Goal: Contribute content: Add original content to the website for others to see

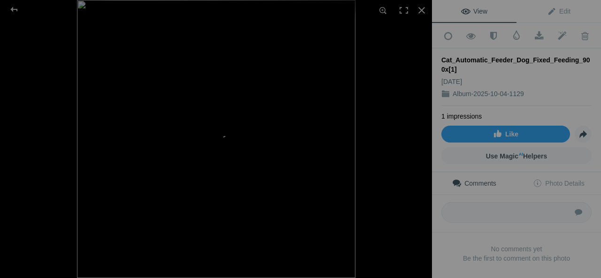
click at [459, 58] on div "Cat_Automatic_Feeder_Dog_Fixed_Feeding_900x[1]" at bounding box center [516, 64] width 150 height 19
click at [558, 9] on span "Edit" at bounding box center [558, 12] width 23 height 8
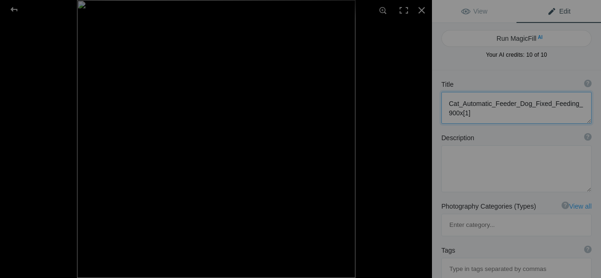
click at [501, 110] on textarea at bounding box center [516, 108] width 150 height 32
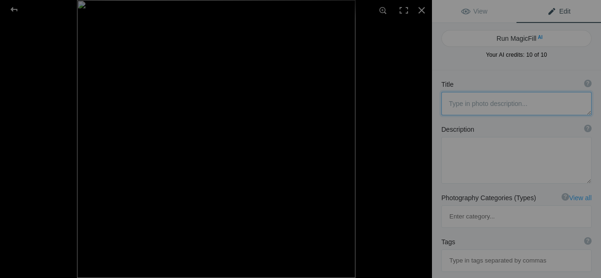
click at [489, 105] on textarea at bounding box center [516, 103] width 150 height 23
click at [503, 110] on textarea at bounding box center [516, 103] width 150 height 23
paste textarea "Smart WiFi Pet Feeder – Automatic Cat & Dog Food Dispenser"
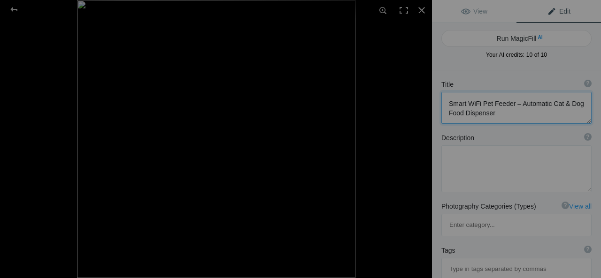
scroll to position [0, 0]
type textarea "Smart WiFi Pet Feeder – Automatic Cat & Dog Food Dispenser"
click at [474, 164] on textarea at bounding box center [516, 168] width 150 height 47
paste textarea "Keep your pets happy and healthy—even when you’re away—with the Smart WiFi Auto…"
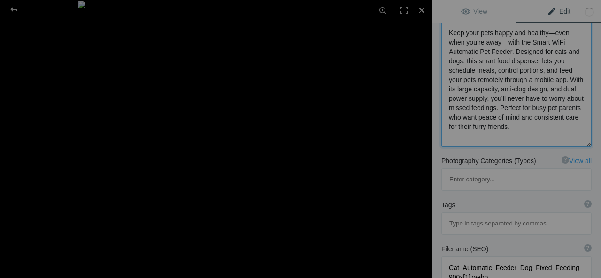
scroll to position [131, 0]
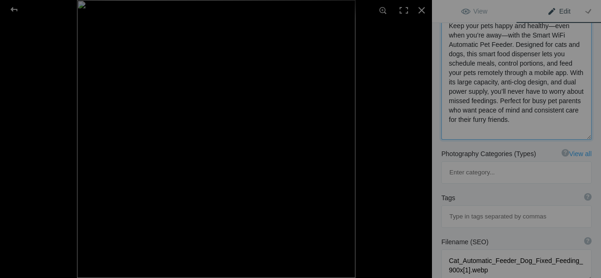
type textarea "Keep your pets happy and healthy—even when you’re away—with the Smart WiFi Auto…"
click at [503, 208] on input at bounding box center [516, 216] width 140 height 17
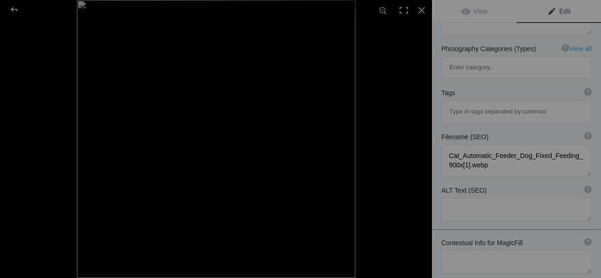
scroll to position [237, 0]
click at [480, 198] on textarea at bounding box center [516, 209] width 150 height 23
paste textarea "[URL][DOMAIN_NAME]"
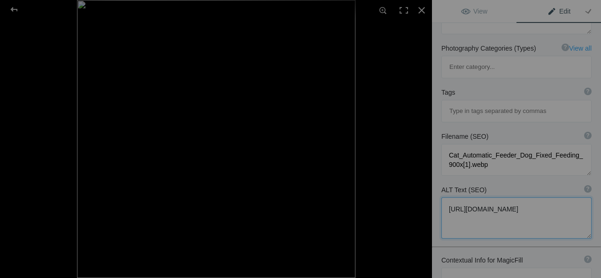
type textarea "[URL][DOMAIN_NAME]"
click at [494, 268] on textarea at bounding box center [516, 279] width 150 height 23
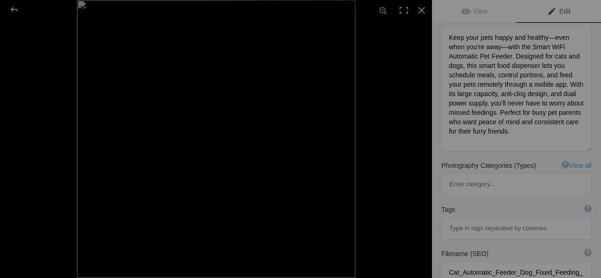
scroll to position [127, 0]
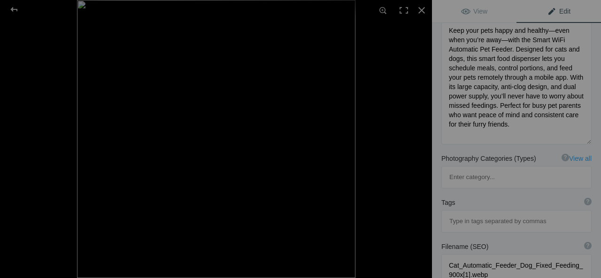
click at [501, 213] on input at bounding box center [516, 221] width 140 height 17
paste input "#SmartPetFeeder #AutomaticPetFeeder #WiFiPetFeeder #CatFoodDispenser #DogFoodDi…"
type input "#SmartPetFeeder #AutomaticPetFeeder #WiFiPetFeeder #CatFoodDispenser #DogFoodDi…"
click at [513, 213] on input "#SmartPetFeeder #AutomaticPetFeeder #WiFiPetFeeder #CatFoodDispenser #DogFoodDi…" at bounding box center [516, 221] width 140 height 17
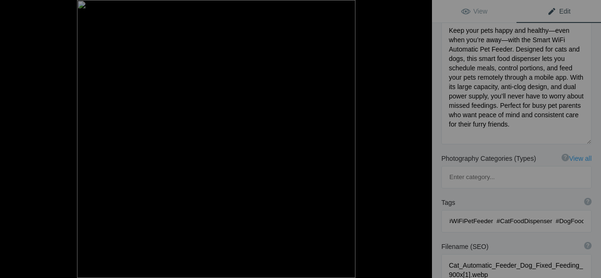
scroll to position [0, 0]
drag, startPoint x: 494, startPoint y: 176, endPoint x: 502, endPoint y: 178, distance: 8.6
click at [495, 213] on input "#SmartPetFeeder #AutomaticPetFeeder #WiFiPetFeeder #CatFoodDispenser #DogFoodDi…" at bounding box center [516, 221] width 140 height 17
click at [505, 213] on input "#SmartPetFeeder #AutomaticPetFeeder #WiFiPetFeeder #CatFoodDispenser #DogFoodDi…" at bounding box center [516, 221] width 140 height 17
click at [496, 213] on input "#SmartPetFeeder #AutomaticPetFeeder #WiFiPetFeeder #CatFoodDispenser #DogFoodDi…" at bounding box center [516, 221] width 140 height 17
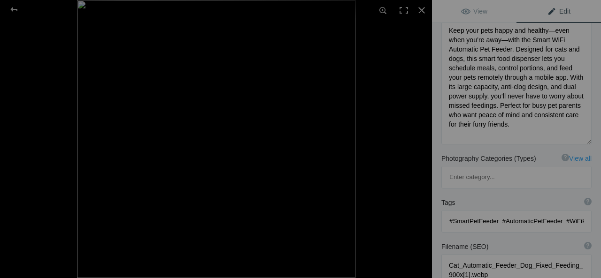
click at [498, 213] on input "#SmartPetFeeder #AutomaticPetFeeder #WiFiPetFeeder #CatFoodDispenser #DogFoodDi…" at bounding box center [516, 221] width 140 height 17
click at [495, 213] on input "#SmartPetFeeder #AutomaticPetFeeder #WiFiPetFeeder #CatFoodDispenser #DogFoodDi…" at bounding box center [516, 221] width 140 height 17
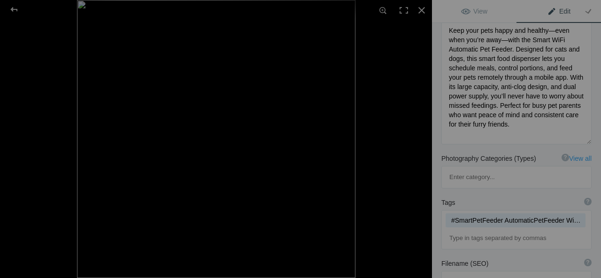
click at [532, 207] on div "Tags ? Tags are keywords that describe images. For SEO purposes, do not tag pho…" at bounding box center [516, 223] width 169 height 61
click at [518, 230] on input at bounding box center [516, 238] width 140 height 17
click at [521, 230] on input at bounding box center [516, 238] width 140 height 17
click at [505, 198] on div "Tags ? Tags are keywords that describe images. For SEO purposes, do not tag pho…" at bounding box center [516, 202] width 150 height 9
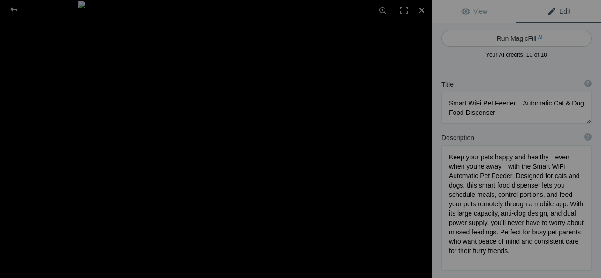
click at [514, 40] on button "Run MagicFill AI" at bounding box center [516, 38] width 150 height 17
type textarea "Smart WiFi Pet Feeder – Automatic Food Dispenser for Cats and Dogs"
type textarea "Ensure your pets are well-fed and content, even when you're not home, with the …"
type textarea "smart-wifi-pet-feeder-automatic-dog-cat-dispenser.jpg"
type textarea "Smart WiFi pet feeder next to a cat, showcasing remote feeding capabilities thr…"
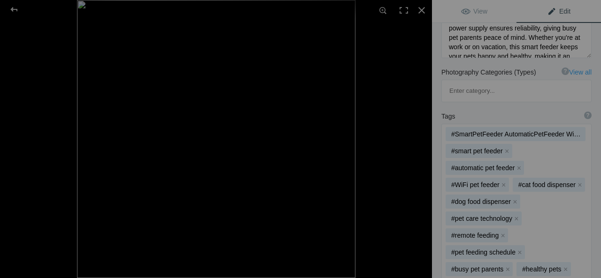
scroll to position [267, 0]
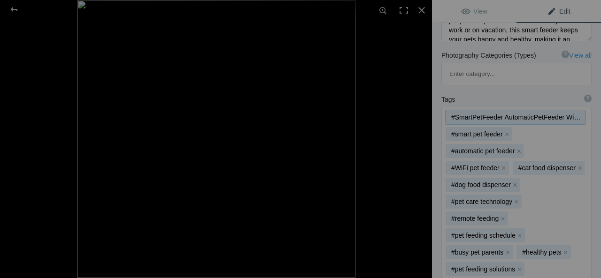
click at [565, 110] on mat-chip "#SmartPetFeeder AutomaticPetFeeder WiFiPetFeeder CatFoodDispenser DogFoodDispen…" at bounding box center [515, 117] width 140 height 14
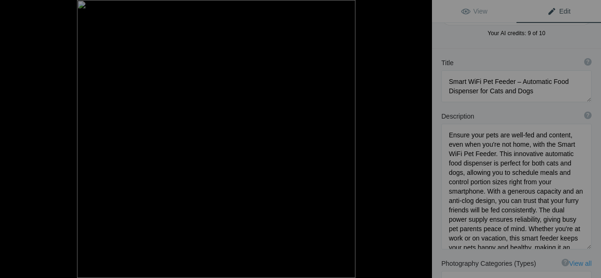
scroll to position [0, 0]
click at [482, 11] on span "View" at bounding box center [474, 12] width 26 height 8
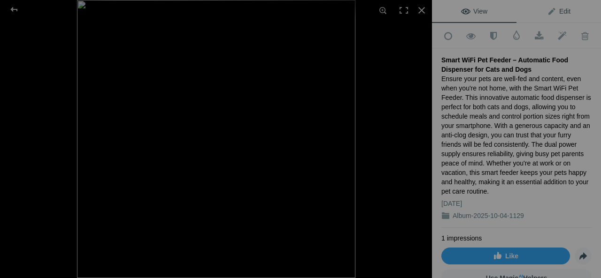
click at [558, 11] on span "Edit" at bounding box center [558, 12] width 23 height 8
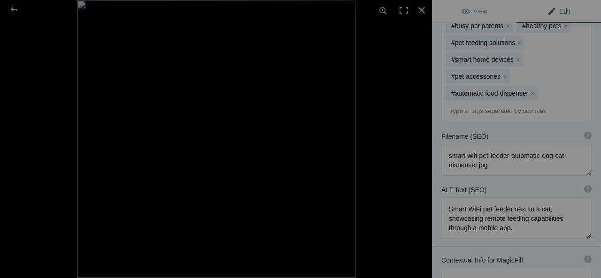
scroll to position [504, 0]
click at [509, 199] on textarea at bounding box center [516, 219] width 150 height 41
click at [517, 201] on textarea at bounding box center [516, 219] width 150 height 41
drag, startPoint x: 517, startPoint y: 201, endPoint x: 434, endPoint y: 183, distance: 85.1
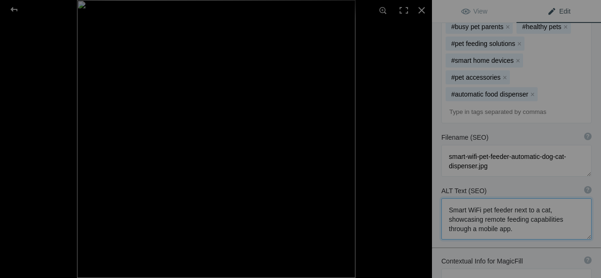
click at [434, 183] on div "ALT Text (SEO) ? Provide a concise and descriptive text for the image, focusing…" at bounding box center [516, 213] width 169 height 63
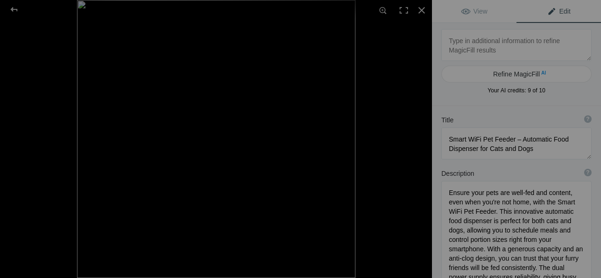
scroll to position [0, 0]
drag, startPoint x: 450, startPoint y: 192, endPoint x: 455, endPoint y: 191, distance: 5.7
click at [450, 191] on textarea at bounding box center [516, 259] width 150 height 154
paste textarea "[URL][DOMAIN_NAME]"
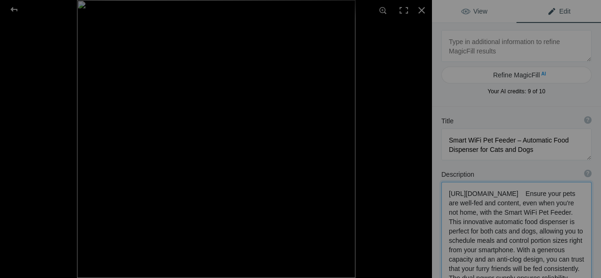
type textarea "[URL][DOMAIN_NAME] Ensure your pets are well-fed and content, even when you're …"
click at [468, 5] on link "View" at bounding box center [474, 11] width 84 height 23
